Goal: Find specific page/section: Find specific page/section

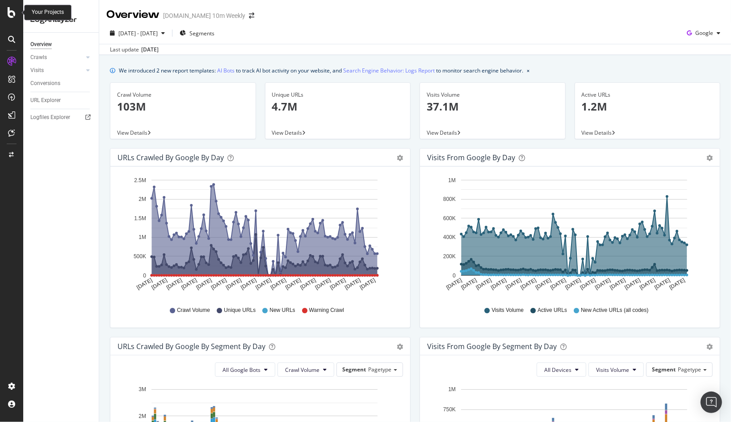
click at [16, 13] on div at bounding box center [11, 12] width 21 height 11
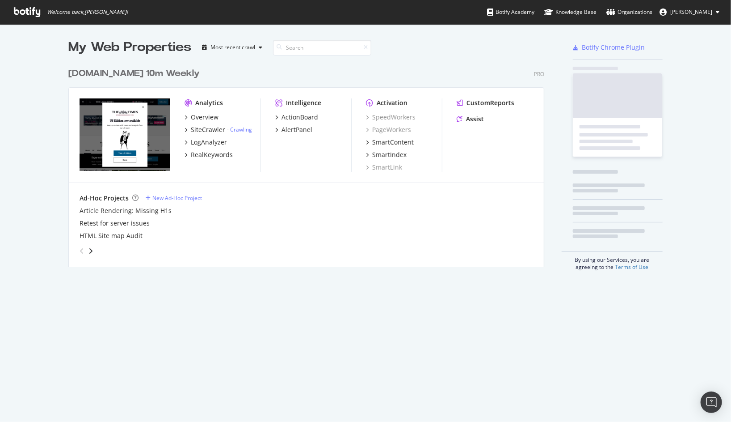
scroll to position [416, 719]
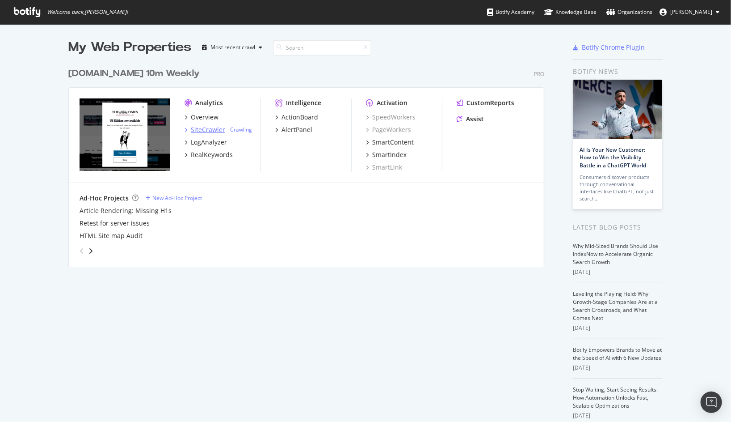
click at [198, 127] on div "SiteCrawler" at bounding box center [208, 129] width 34 height 9
